Goal: Obtain resource: Download file/media

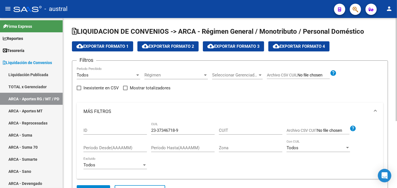
scroll to position [16, 0]
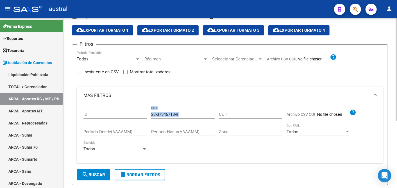
drag, startPoint x: 149, startPoint y: 113, endPoint x: 202, endPoint y: 118, distance: 53.4
click at [202, 118] on div "ID 23-37346718-9 CUIL CUIT Archivo CSV CUIT help Período Desde(AAAAMM) Período …" at bounding box center [229, 131] width 293 height 54
drag, startPoint x: 202, startPoint y: 118, endPoint x: 195, endPoint y: 112, distance: 9.0
click at [195, 112] on input "23-37346718-9" at bounding box center [182, 114] width 63 height 5
drag, startPoint x: 188, startPoint y: 115, endPoint x: 143, endPoint y: 111, distance: 45.1
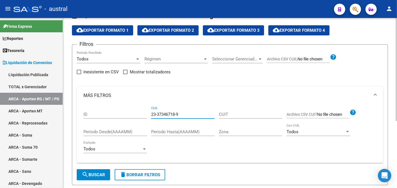
click at [143, 111] on div "ID 23-37346718-9 CUIL CUIT Archivo CSV CUIT help Período Desde(AAAAMM) Período …" at bounding box center [229, 131] width 293 height 54
paste input "7-44990118-0"
type input "27-44990118-0"
click at [99, 175] on span "search Buscar" at bounding box center [93, 174] width 23 height 5
click at [222, 153] on div "ID 27-44990118-0 CUIL CUIT Archivo CSV CUIT help Período Desde(AAAAMM) Período …" at bounding box center [229, 131] width 293 height 54
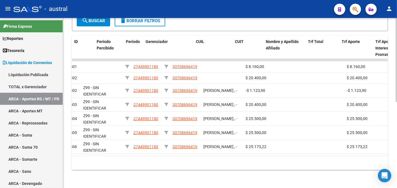
scroll to position [0, 0]
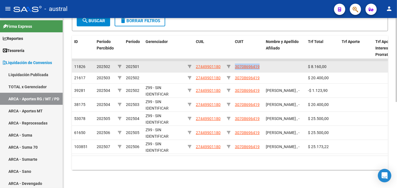
drag, startPoint x: 235, startPoint y: 63, endPoint x: 262, endPoint y: 63, distance: 27.0
click at [262, 63] on datatable-body-cell "30708696419" at bounding box center [247, 66] width 31 height 11
copy span "30708696419"
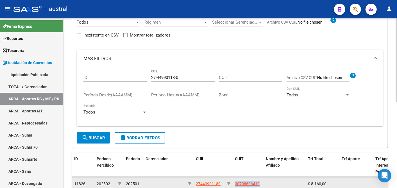
scroll to position [47, 0]
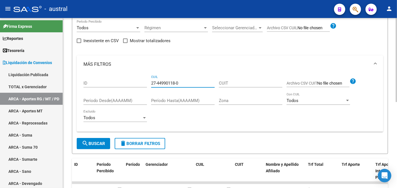
drag, startPoint x: 185, startPoint y: 84, endPoint x: 68, endPoint y: 81, distance: 116.8
click at [68, 81] on div "LIQUIDACION DE CONVENIOS -> ARCA - Régimen General / Monotributo / Personal Dom…" at bounding box center [230, 141] width 334 height 340
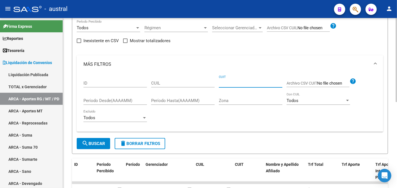
click at [250, 82] on input "CUIT" at bounding box center [250, 83] width 63 height 5
paste input "30-70869641-9"
type input "30-70869641-9"
click at [88, 142] on span "search Buscar" at bounding box center [93, 143] width 23 height 5
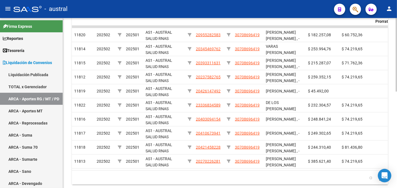
scroll to position [222, 0]
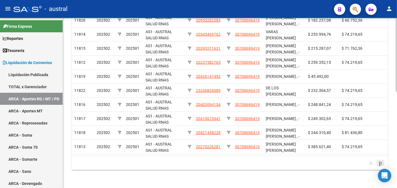
click at [380, 164] on icon "go to next page" at bounding box center [380, 162] width 4 height 7
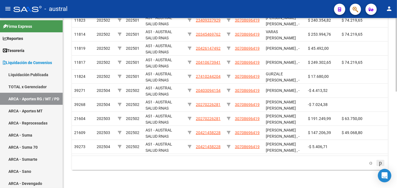
click at [380, 164] on icon "go to next page" at bounding box center [380, 162] width 4 height 7
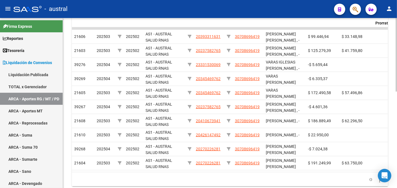
scroll to position [209, 0]
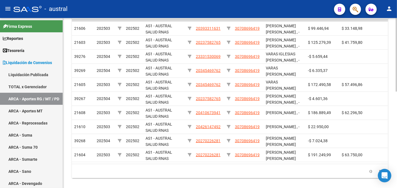
click at [396, 119] on html "menu - austral person Firma Express Reportes Tablero de Control Ingresos Percib…" at bounding box center [198, 94] width 397 height 188
click at [368, 174] on icon "go to previous page" at bounding box center [370, 170] width 4 height 7
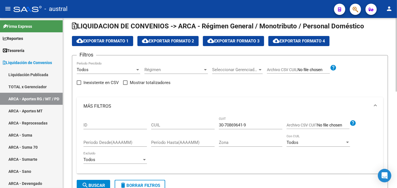
scroll to position [0, 0]
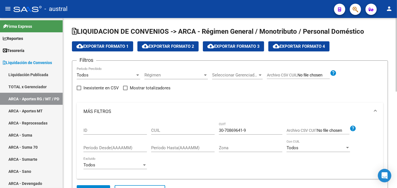
click at [396, 25] on html "menu - austral person Firma Express Reportes Tablero de Control Ingresos Percib…" at bounding box center [198, 94] width 397 height 188
click at [137, 74] on div at bounding box center [137, 74] width 3 height 1
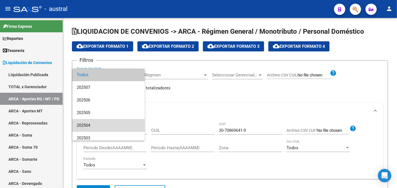
click at [111, 123] on span "202504" at bounding box center [108, 125] width 63 height 13
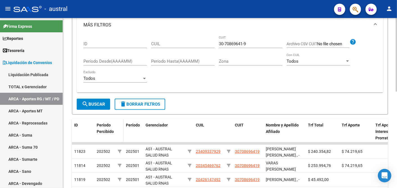
scroll to position [93, 0]
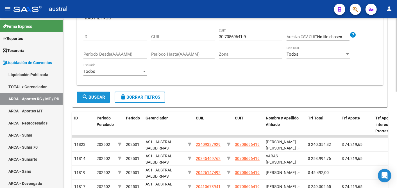
click at [99, 99] on span "search Buscar" at bounding box center [93, 97] width 23 height 5
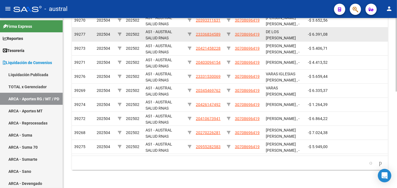
scroll to position [222, 0]
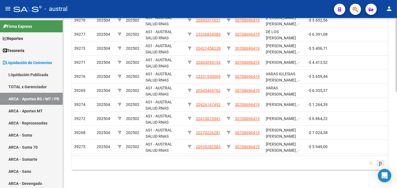
click at [380, 162] on icon "go to next page" at bounding box center [380, 162] width 4 height 7
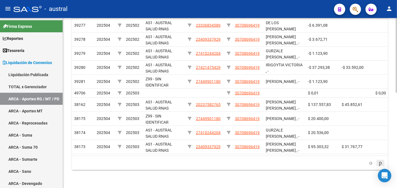
click at [380, 162] on icon "go to next page" at bounding box center [380, 162] width 4 height 7
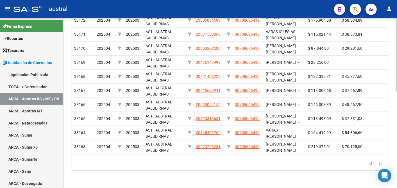
click at [380, 162] on icon "go to next page" at bounding box center [380, 162] width 4 height 7
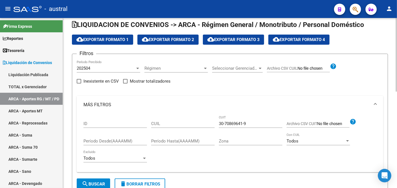
scroll to position [3, 0]
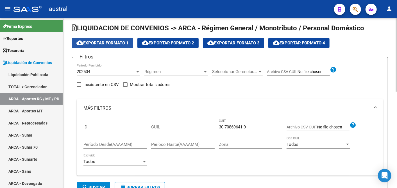
click at [98, 42] on span "cloud_download Exportar Formato 1" at bounding box center [102, 42] width 52 height 5
